Goal: Transaction & Acquisition: Purchase product/service

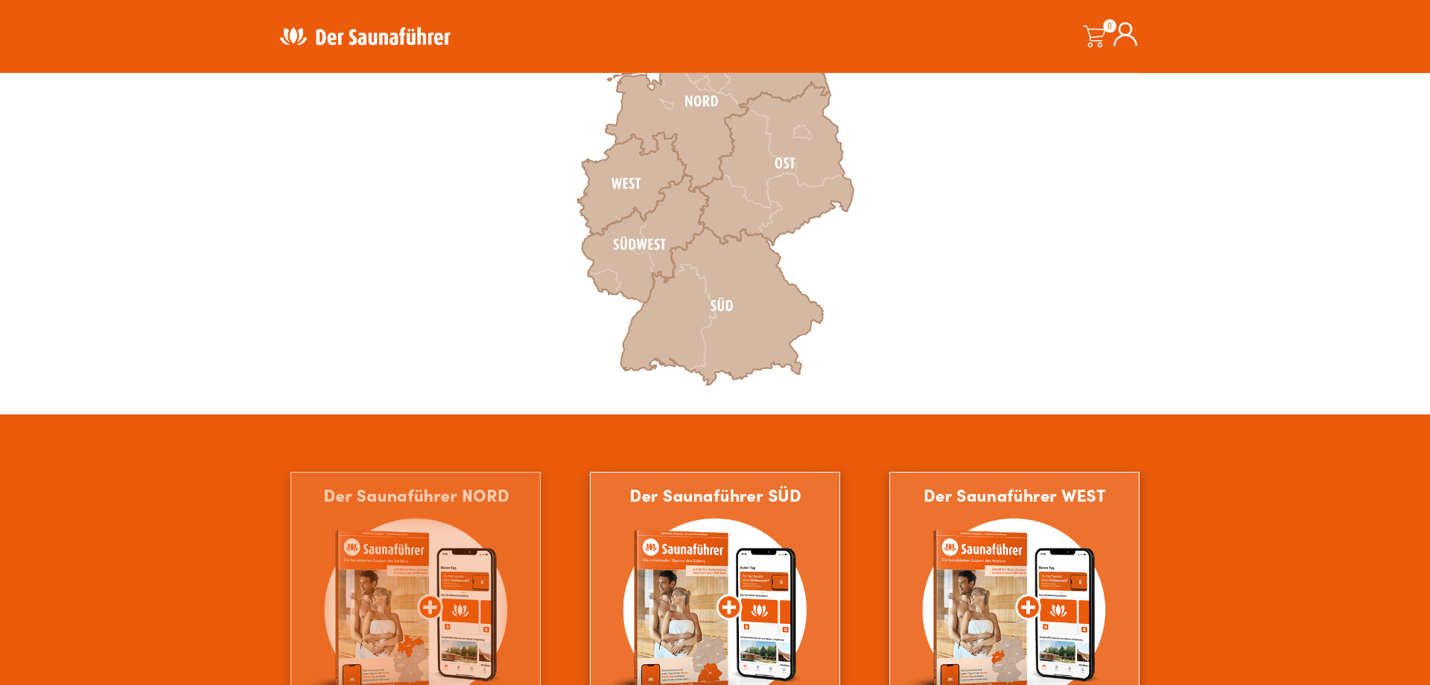
scroll to position [684, 0]
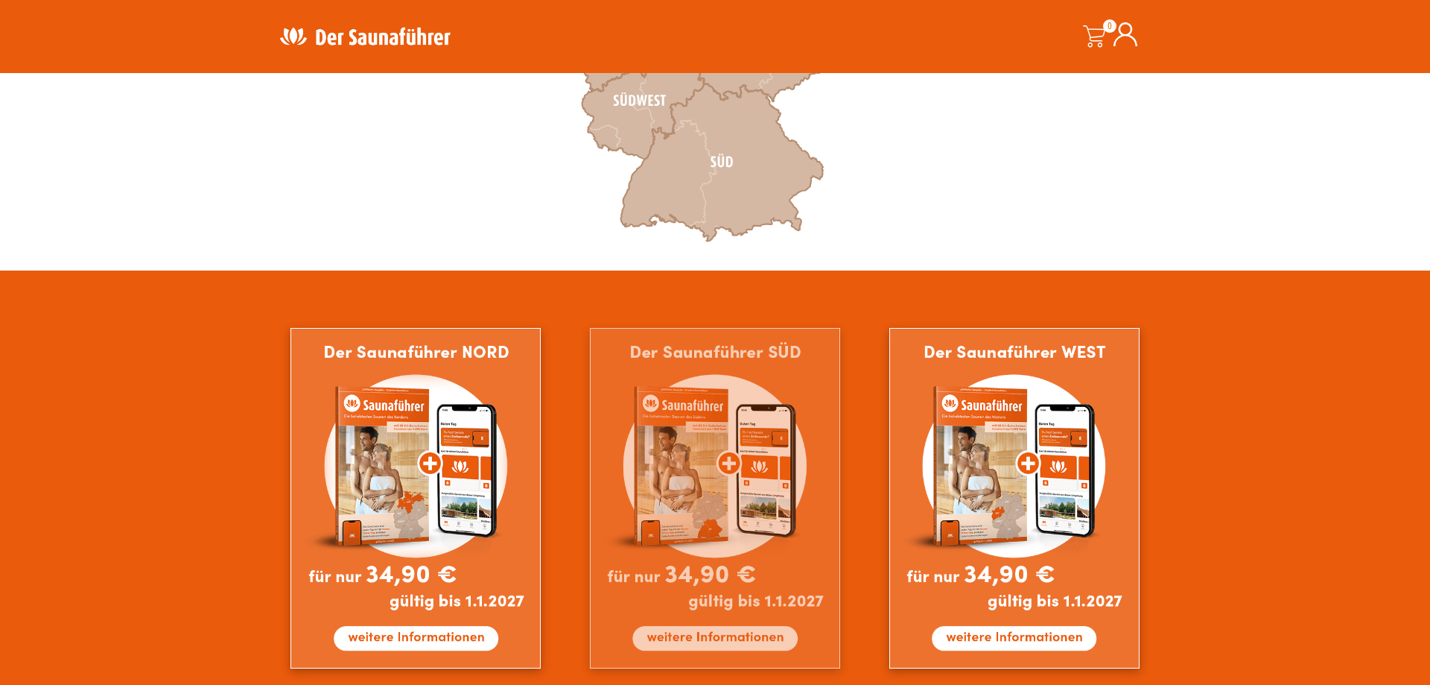
click at [671, 504] on img at bounding box center [715, 498] width 250 height 340
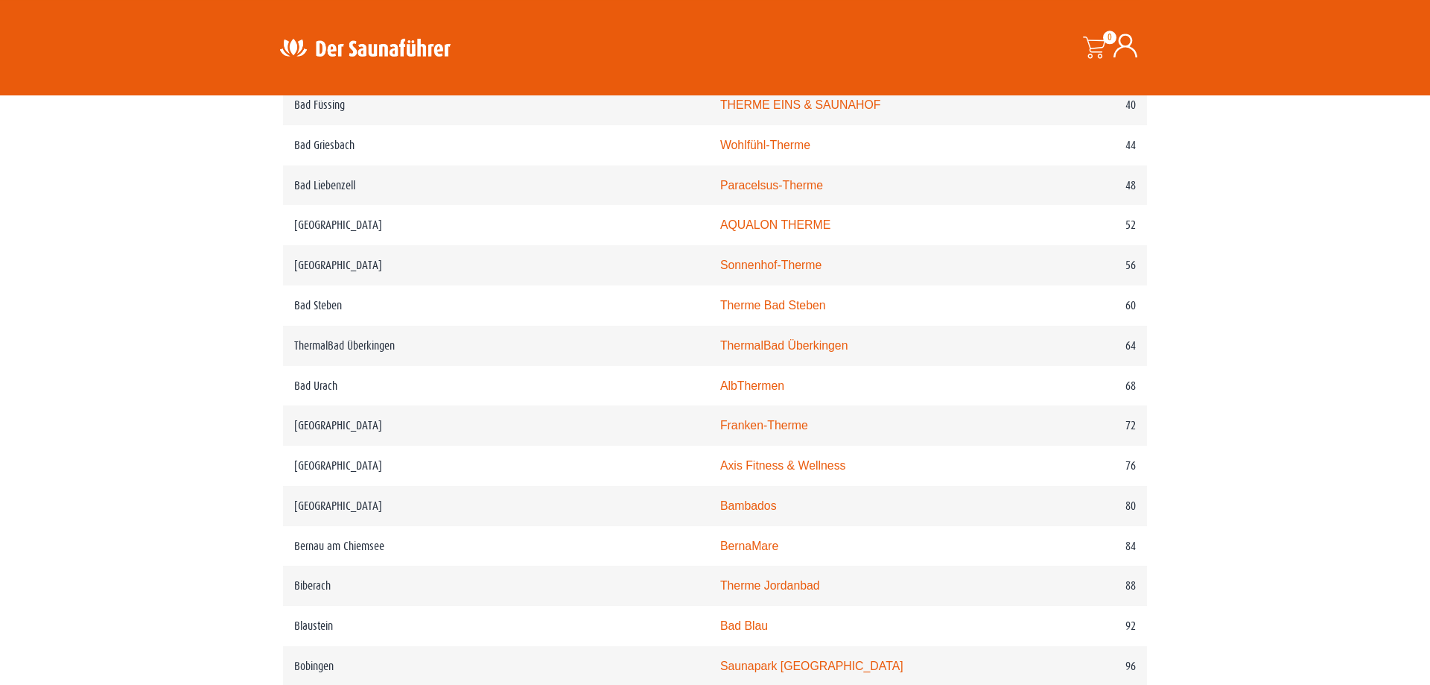
scroll to position [669, 0]
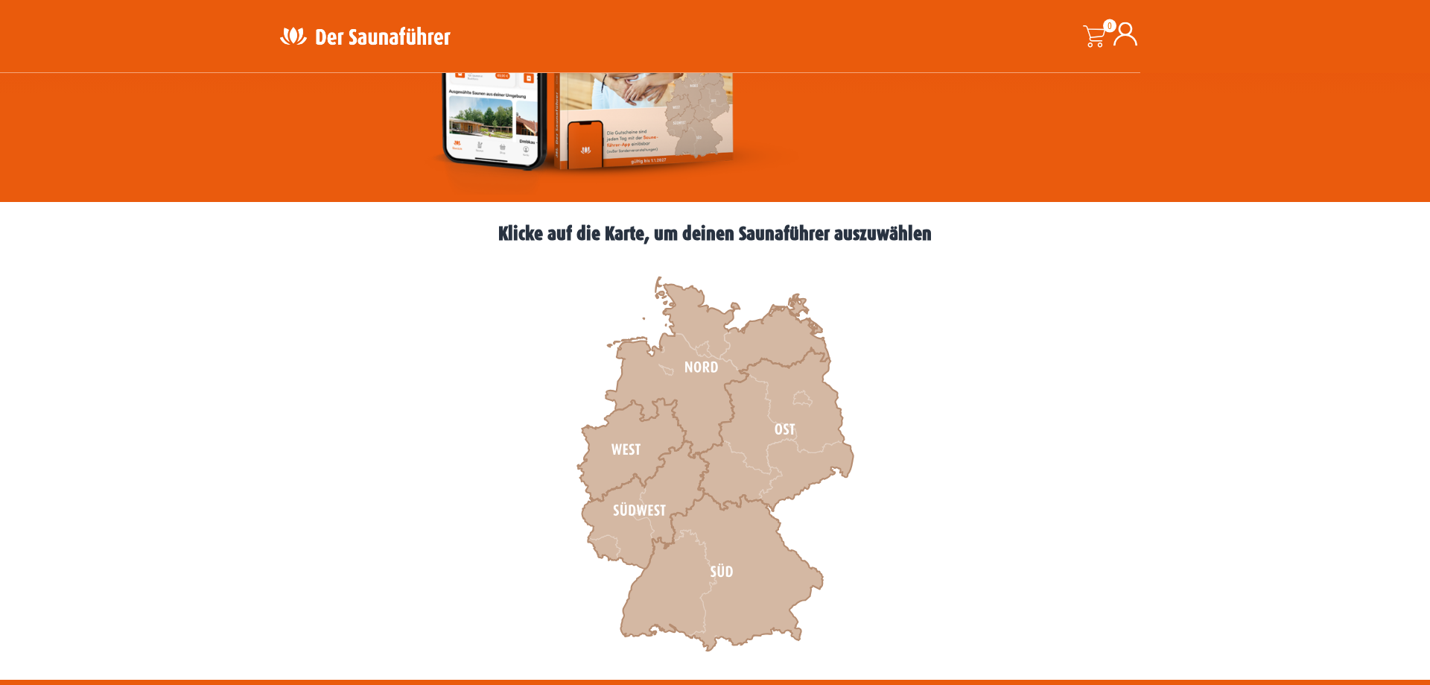
scroll to position [304, 0]
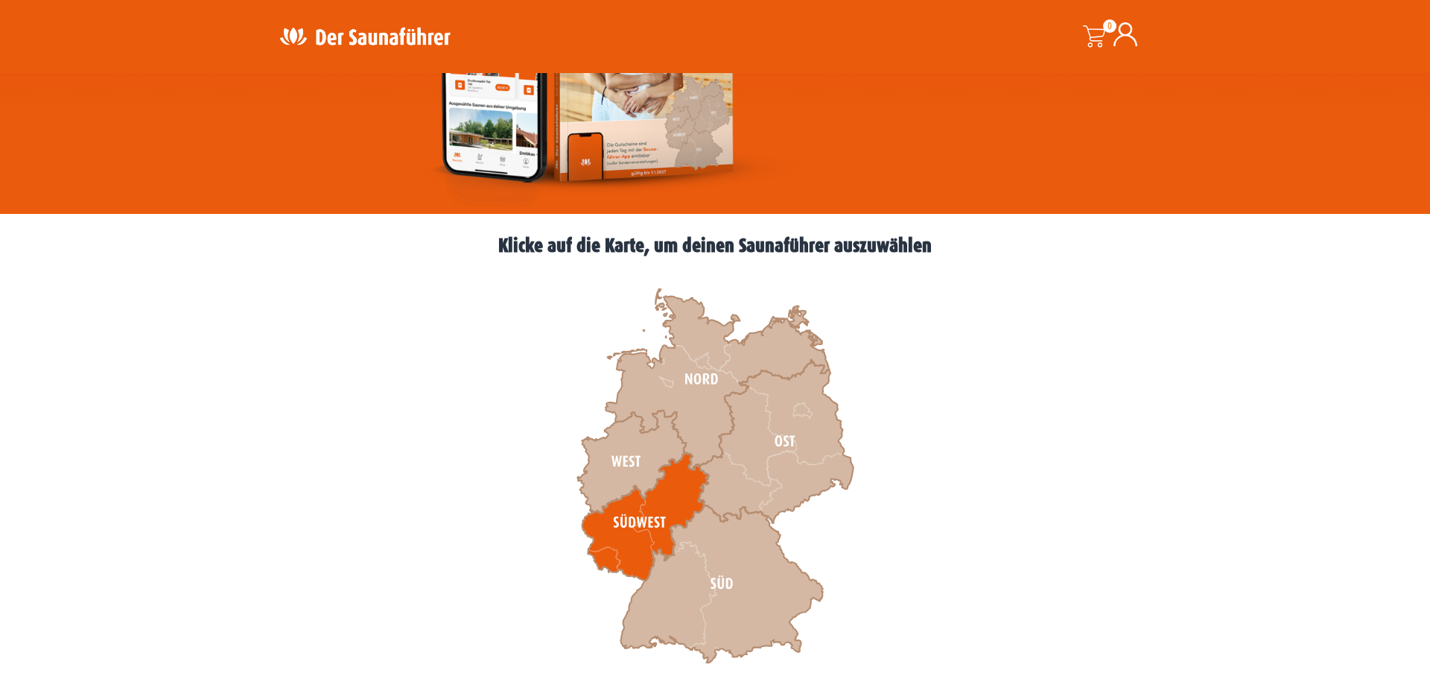
click at [638, 527] on icon at bounding box center [645, 516] width 127 height 128
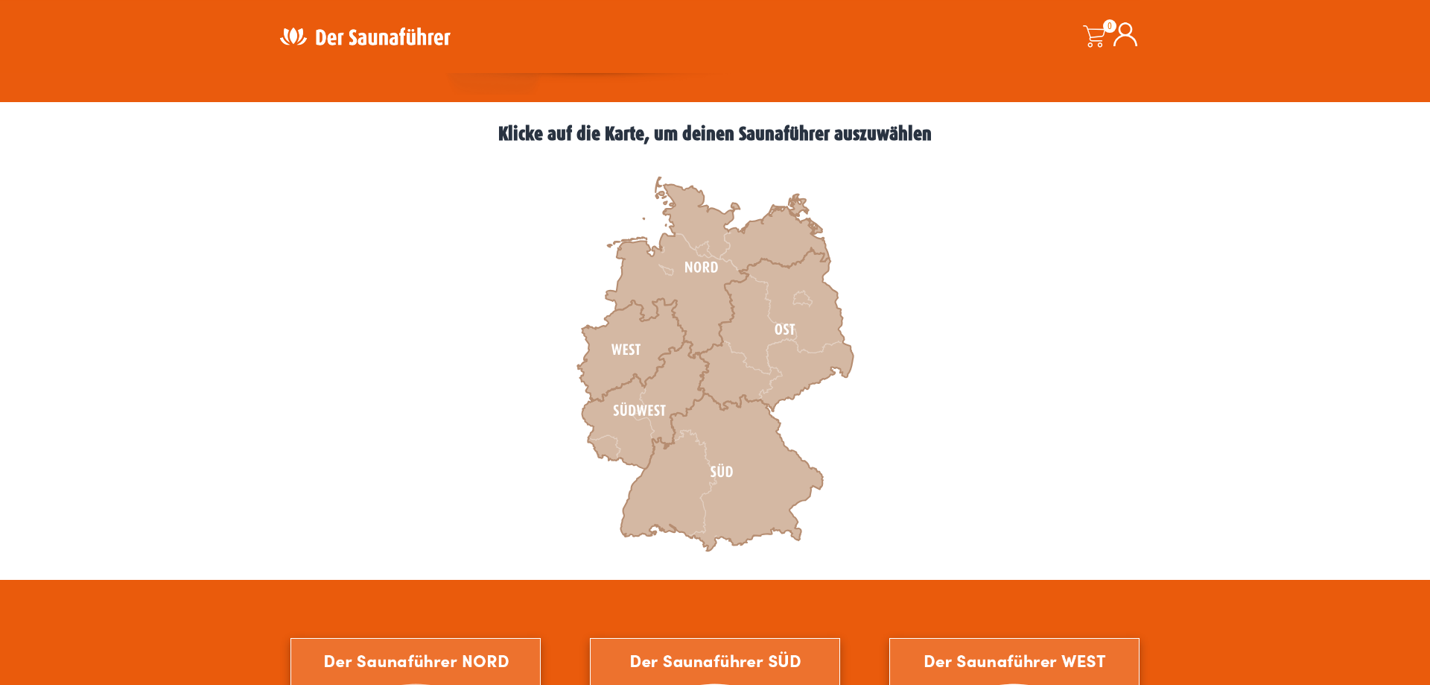
scroll to position [532, 0]
